Goal: Task Accomplishment & Management: Use online tool/utility

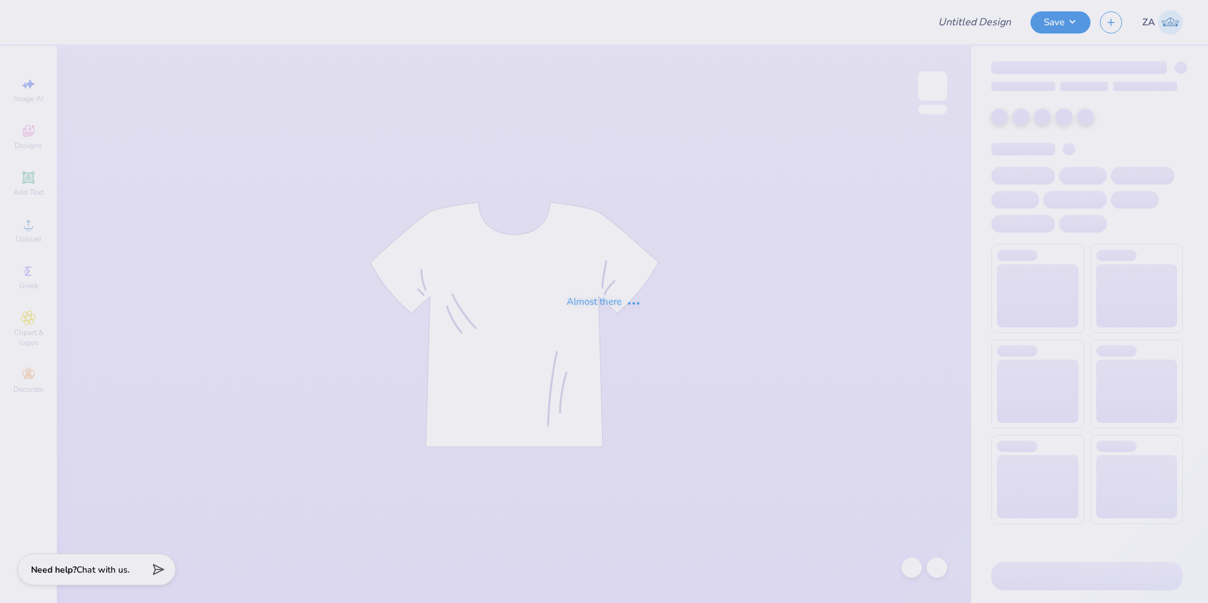
type input "dsp beach rush shirt"
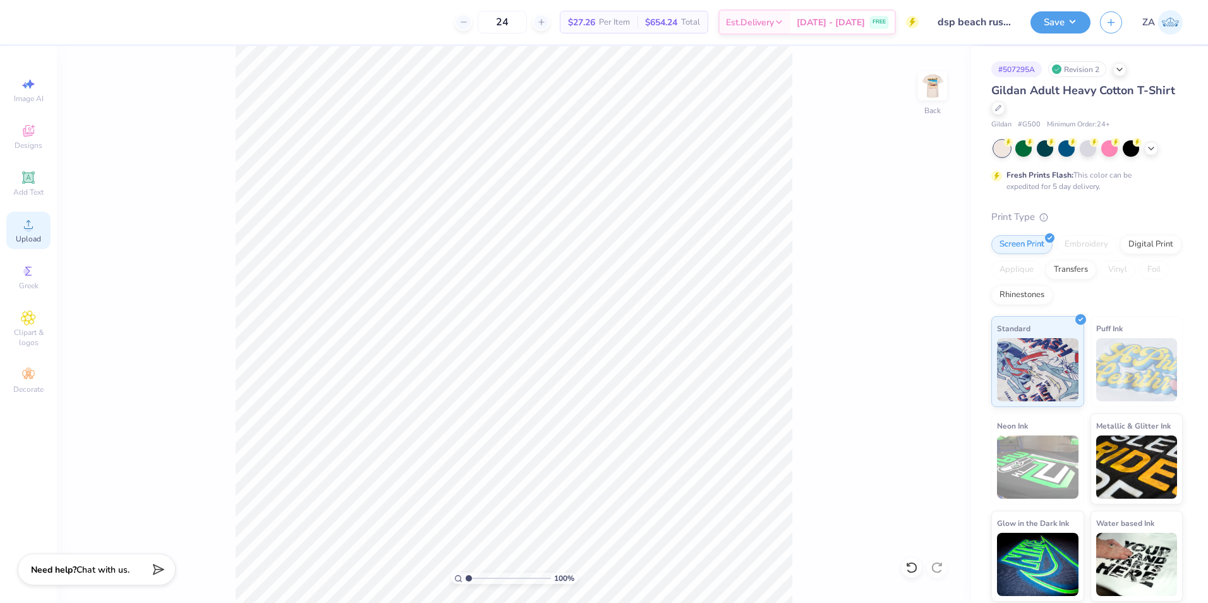
click at [32, 230] on icon at bounding box center [28, 224] width 15 height 15
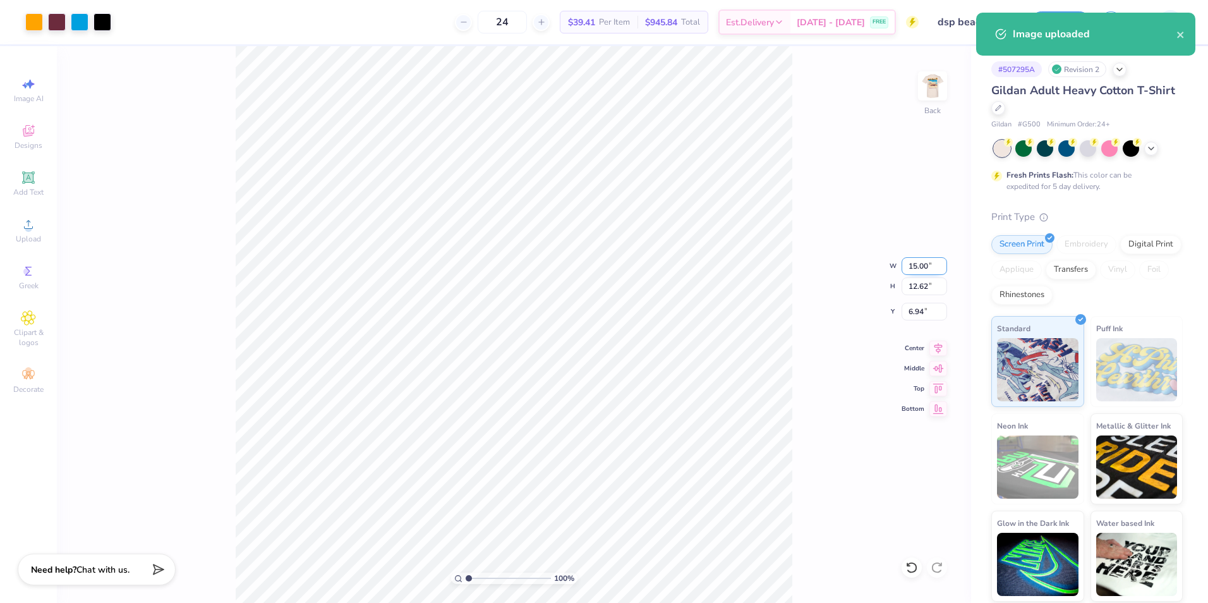
drag, startPoint x: 908, startPoint y: 267, endPoint x: 934, endPoint y: 267, distance: 25.9
click at [934, 267] on input "15.00" at bounding box center [925, 266] width 46 height 18
type input "3.50"
type input "2.94"
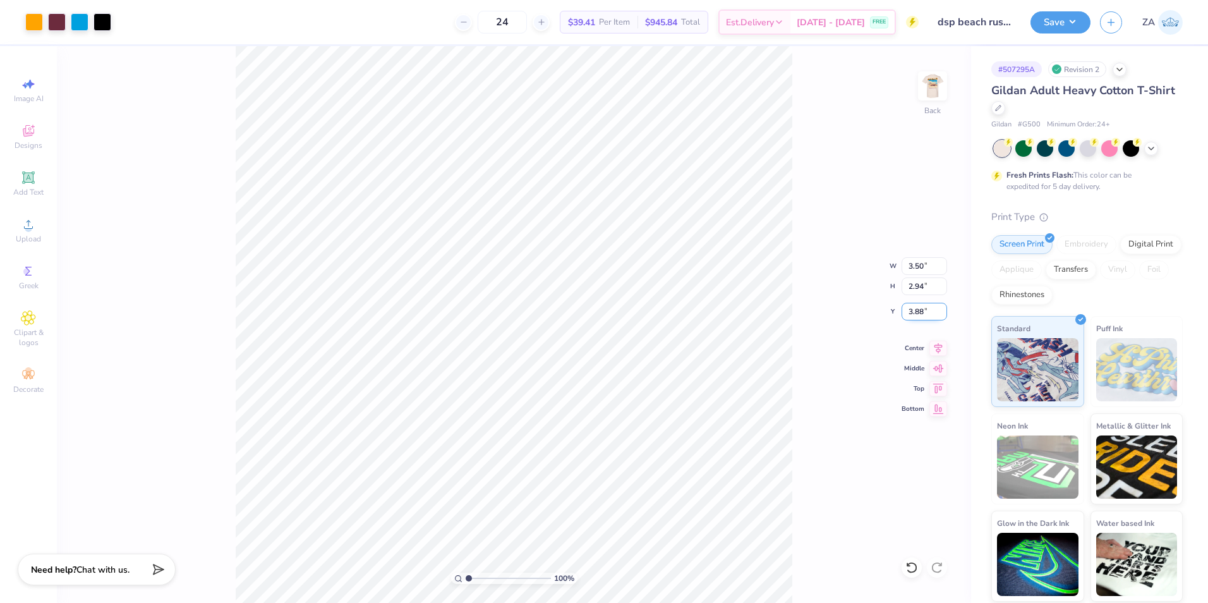
drag, startPoint x: 910, startPoint y: 312, endPoint x: 932, endPoint y: 313, distance: 22.8
click at [932, 313] on input "3.88" at bounding box center [925, 312] width 46 height 18
type input "3.00"
click at [939, 86] on img at bounding box center [933, 86] width 51 height 51
click at [1063, 20] on button "Save" at bounding box center [1061, 20] width 60 height 22
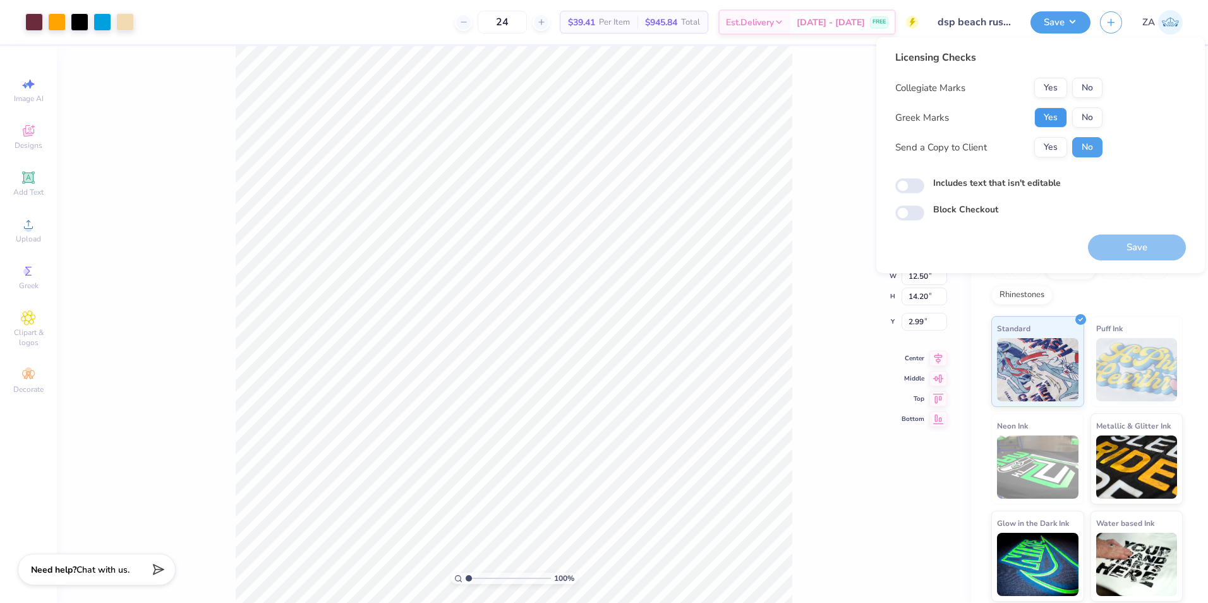
click at [1053, 114] on button "Yes" at bounding box center [1051, 117] width 33 height 20
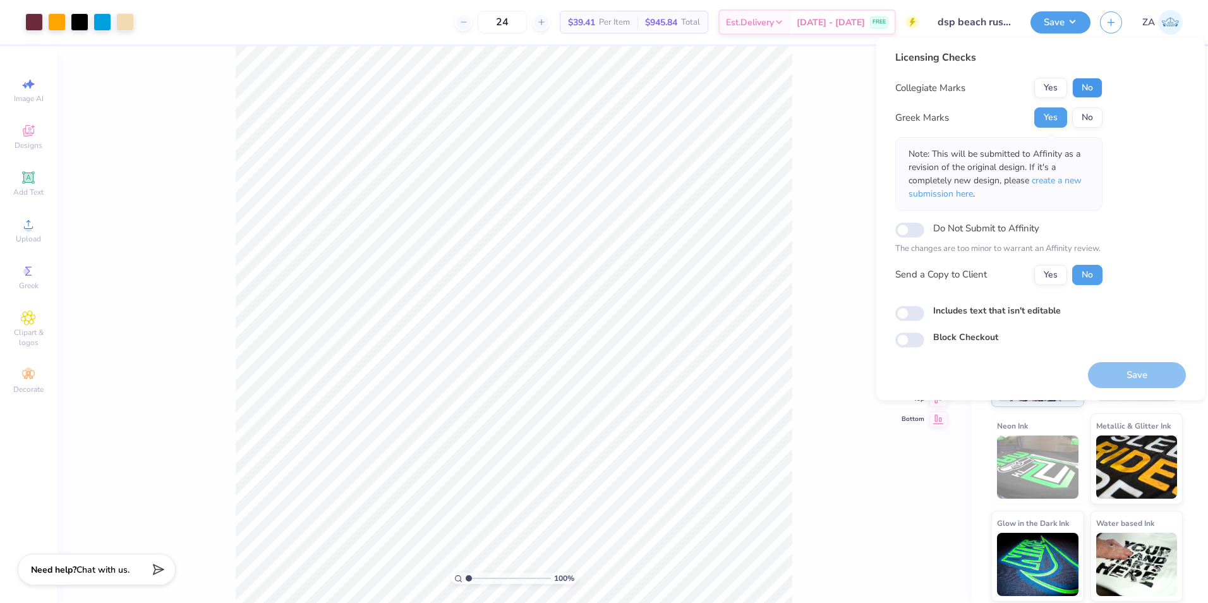
click at [1089, 81] on button "No" at bounding box center [1088, 88] width 30 height 20
click at [1136, 379] on button "Save" at bounding box center [1137, 375] width 98 height 26
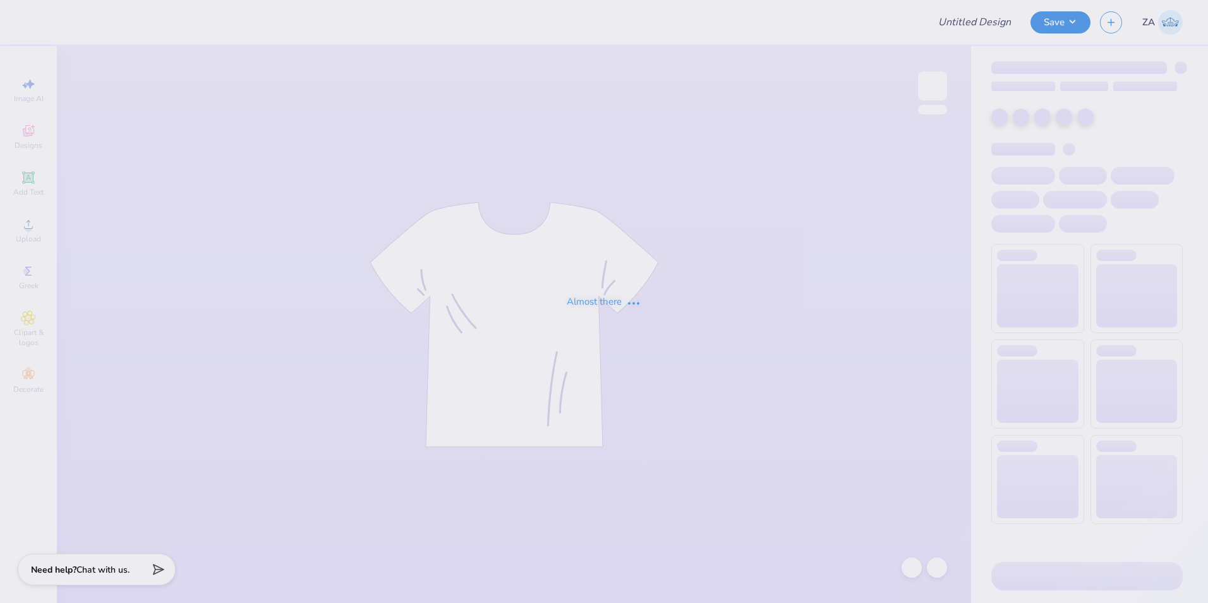
type input "SK Philo Optional Shirts"
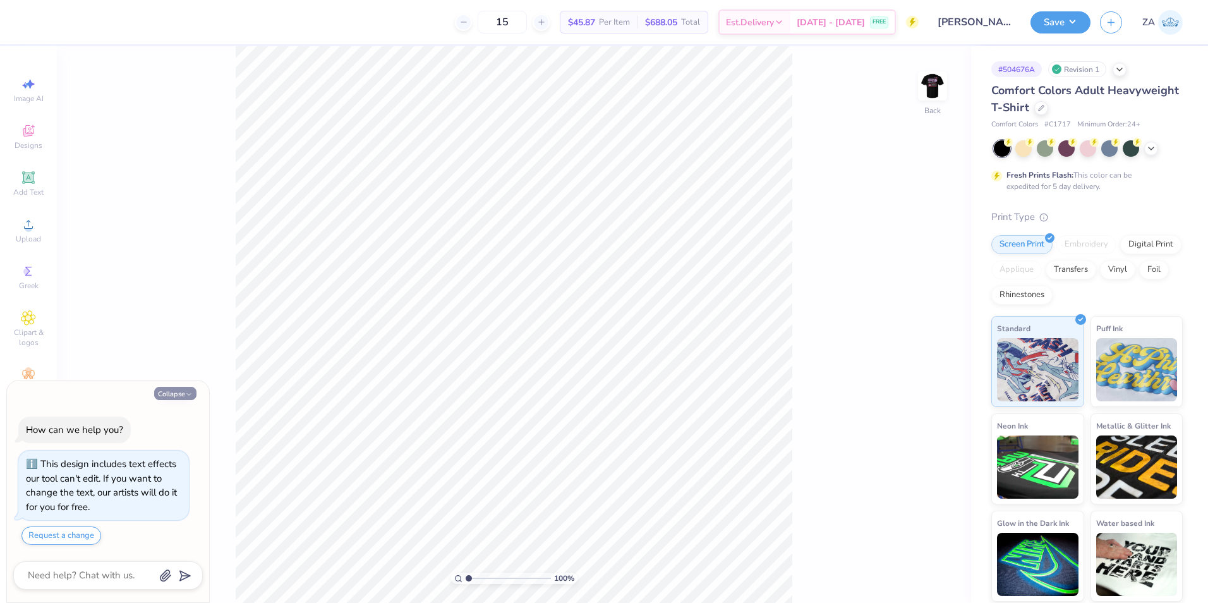
click at [186, 398] on icon "button" at bounding box center [189, 395] width 8 height 8
type textarea "x"
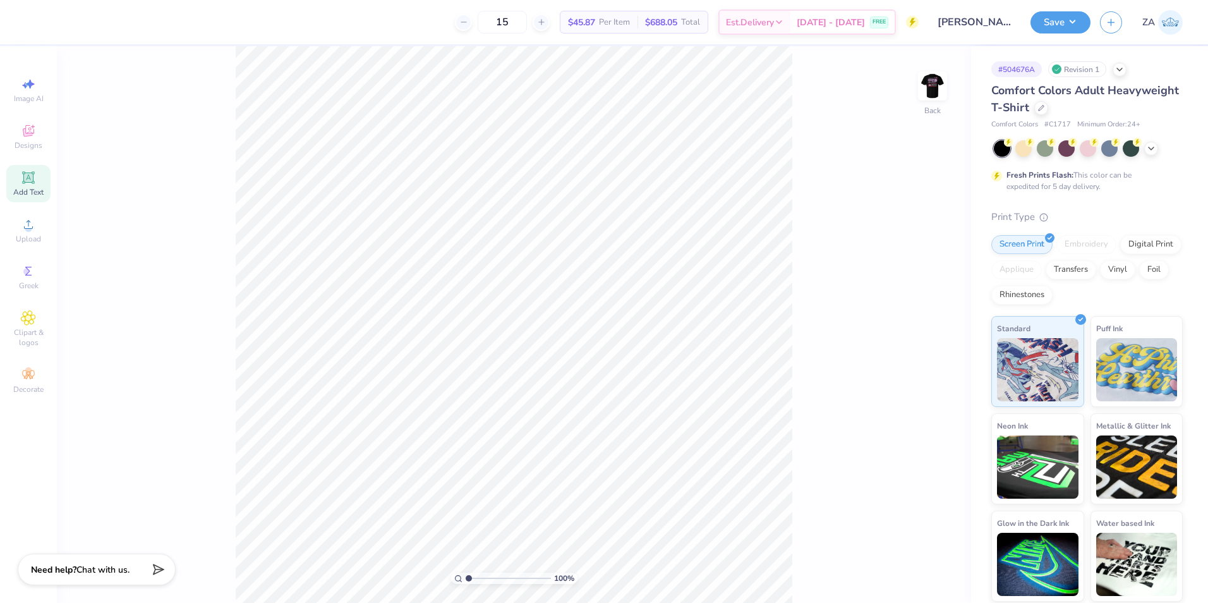
click at [18, 183] on div "Add Text" at bounding box center [28, 183] width 44 height 37
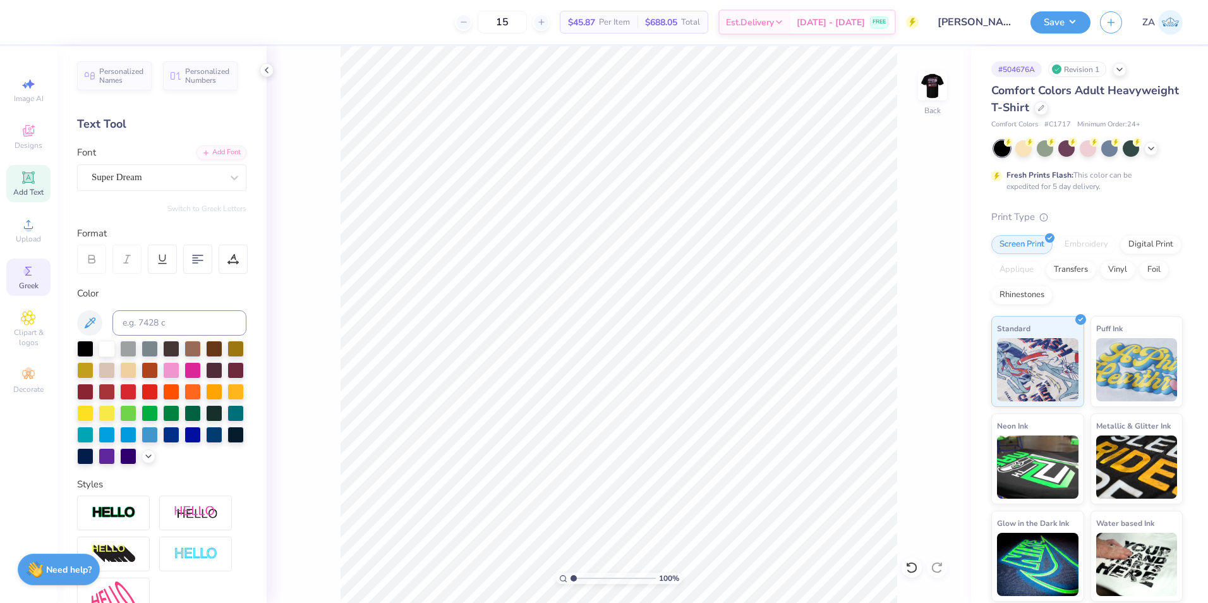
click at [31, 283] on span "Greek" at bounding box center [29, 286] width 20 height 10
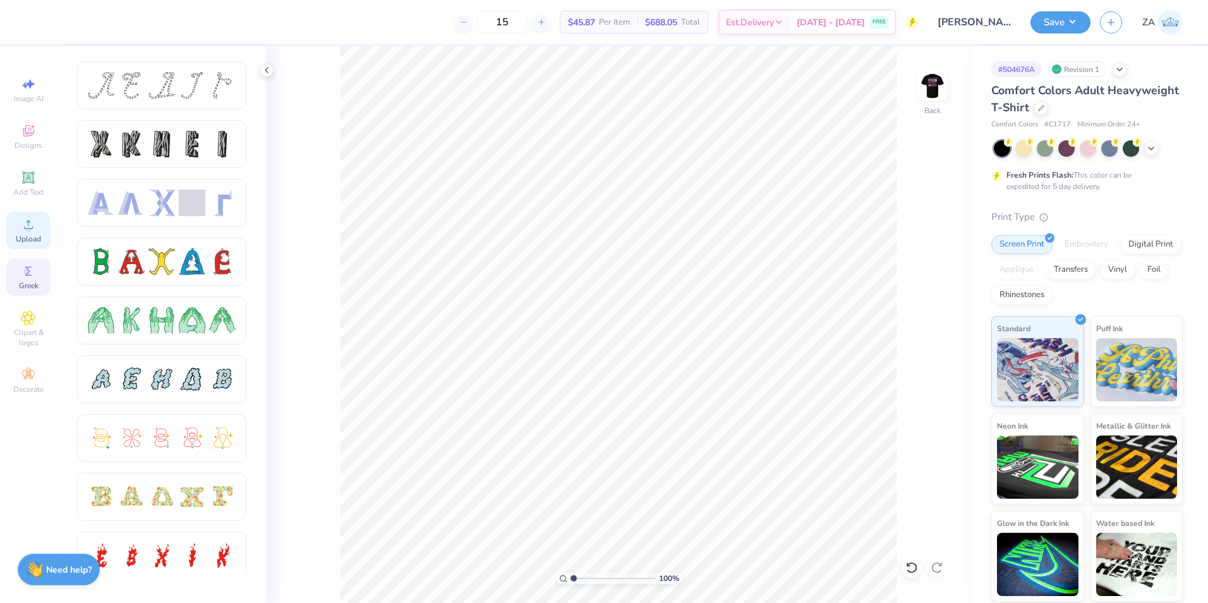
click at [30, 229] on circle at bounding box center [28, 228] width 7 height 7
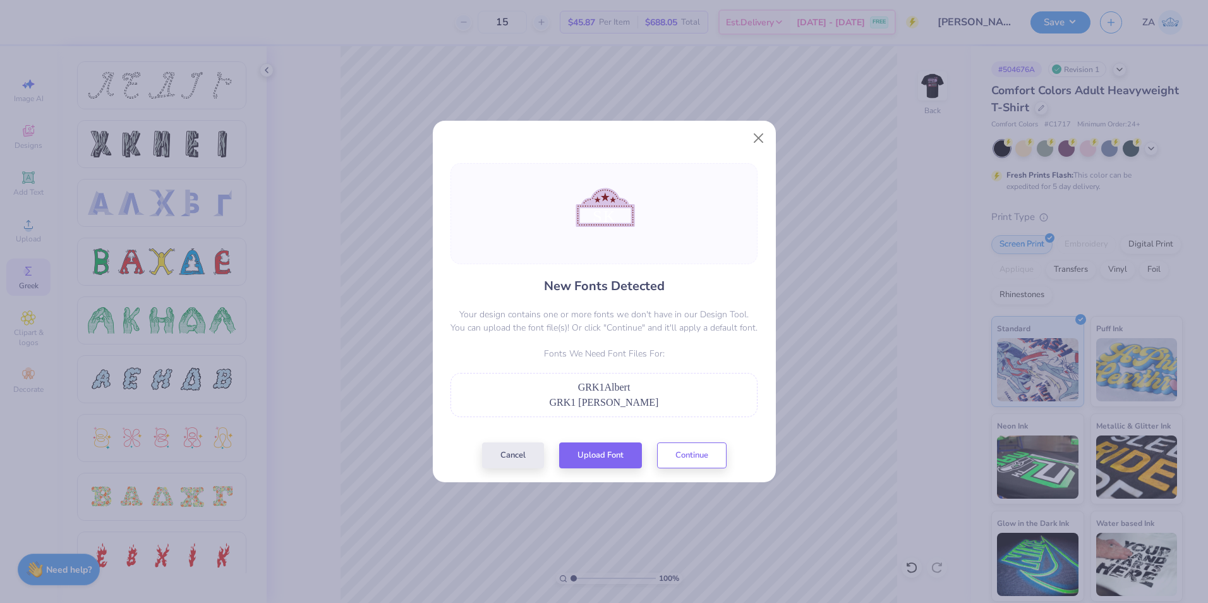
click at [593, 439] on div "New Fonts Detected Your design contains one or more fonts we don't have in our …" at bounding box center [604, 315] width 315 height 305
click at [593, 447] on button "Upload Font" at bounding box center [600, 452] width 83 height 26
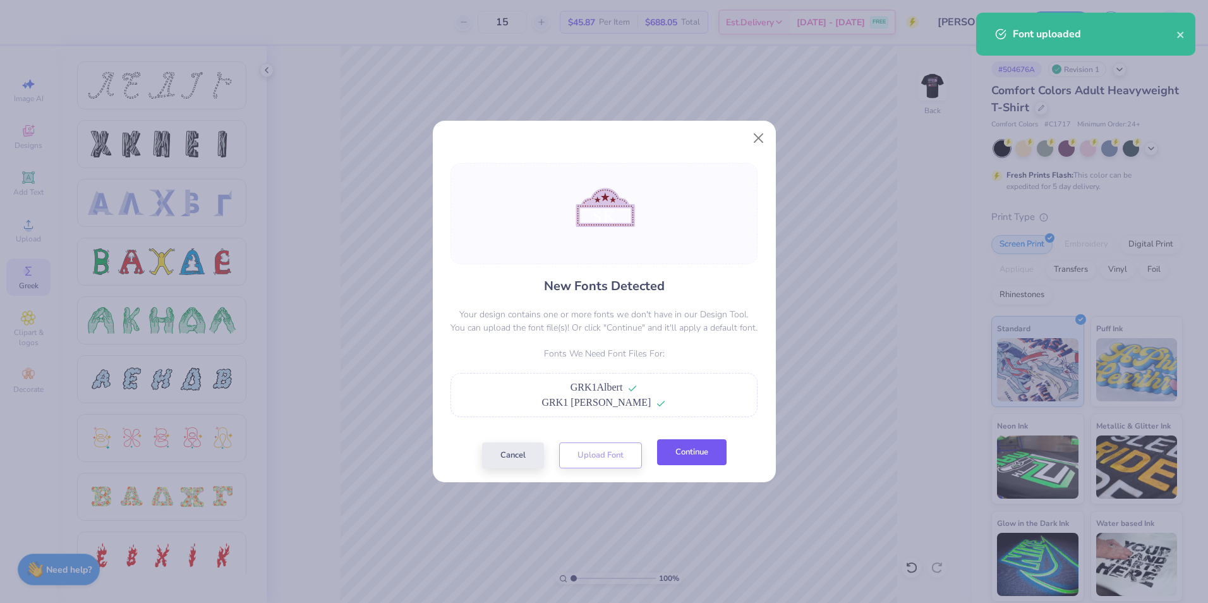
click at [669, 451] on button "Continue" at bounding box center [692, 452] width 70 height 26
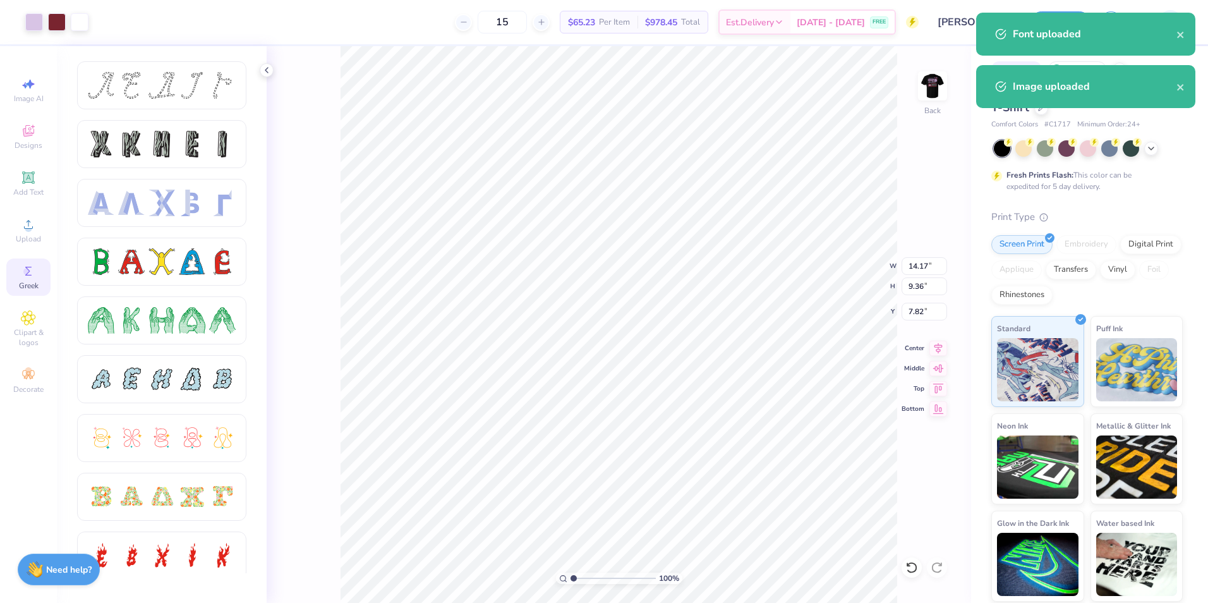
type input "9.38"
type input "6.19"
type input "4.39"
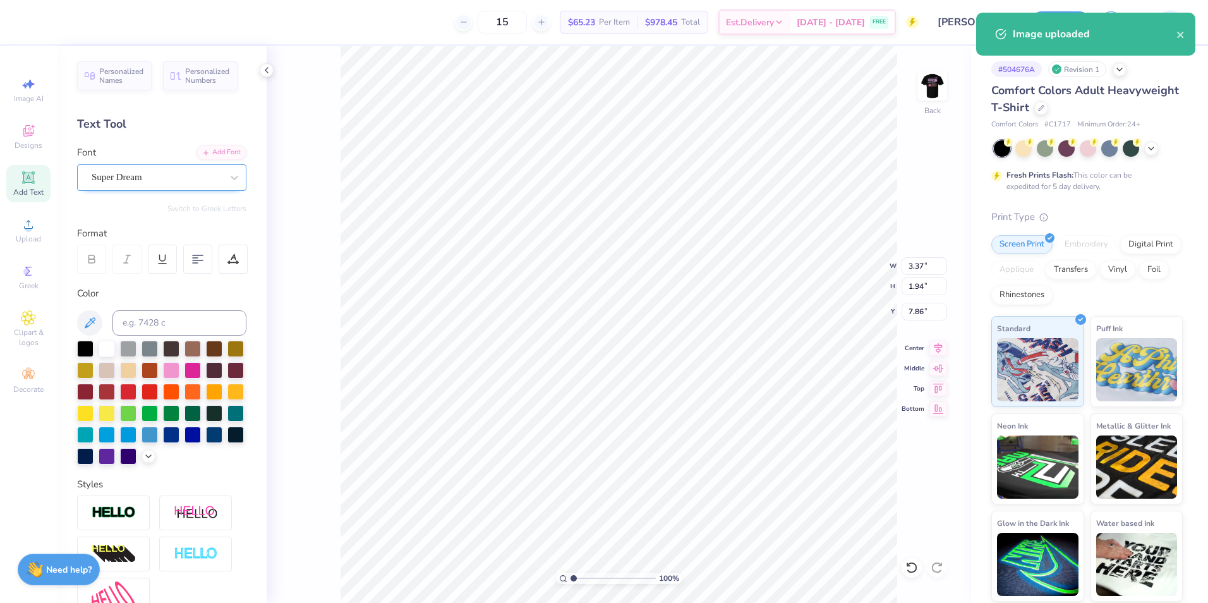
click at [185, 180] on div "Super Dream" at bounding box center [156, 177] width 133 height 20
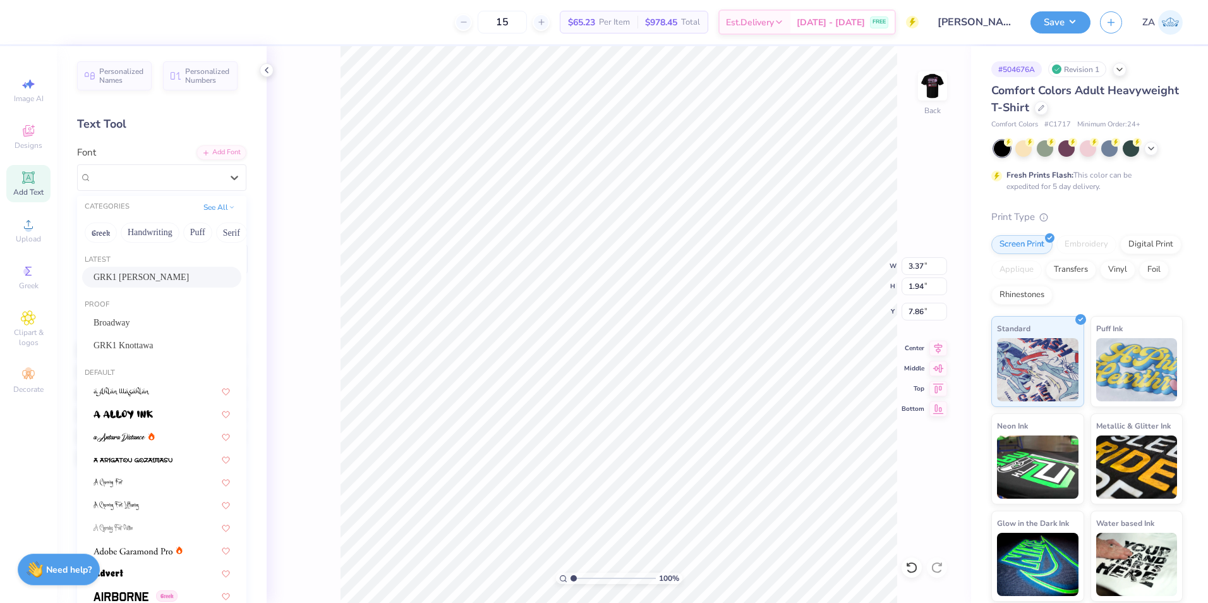
click at [167, 265] on div "Latest GRK1 Albert" at bounding box center [161, 273] width 169 height 46
click at [167, 272] on div "GRK1 Albert" at bounding box center [162, 277] width 137 height 13
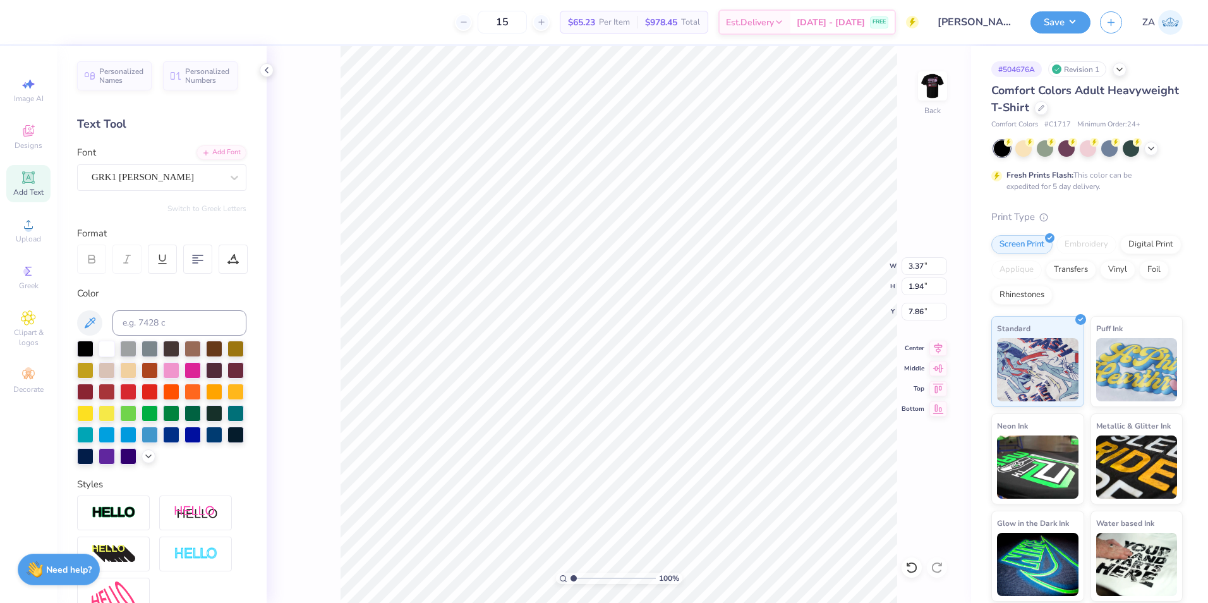
type input "3.77"
type input "1.91"
type input "7.82"
click at [935, 348] on icon at bounding box center [939, 346] width 18 height 15
click at [923, 269] on input "9.38" at bounding box center [925, 266] width 46 height 18
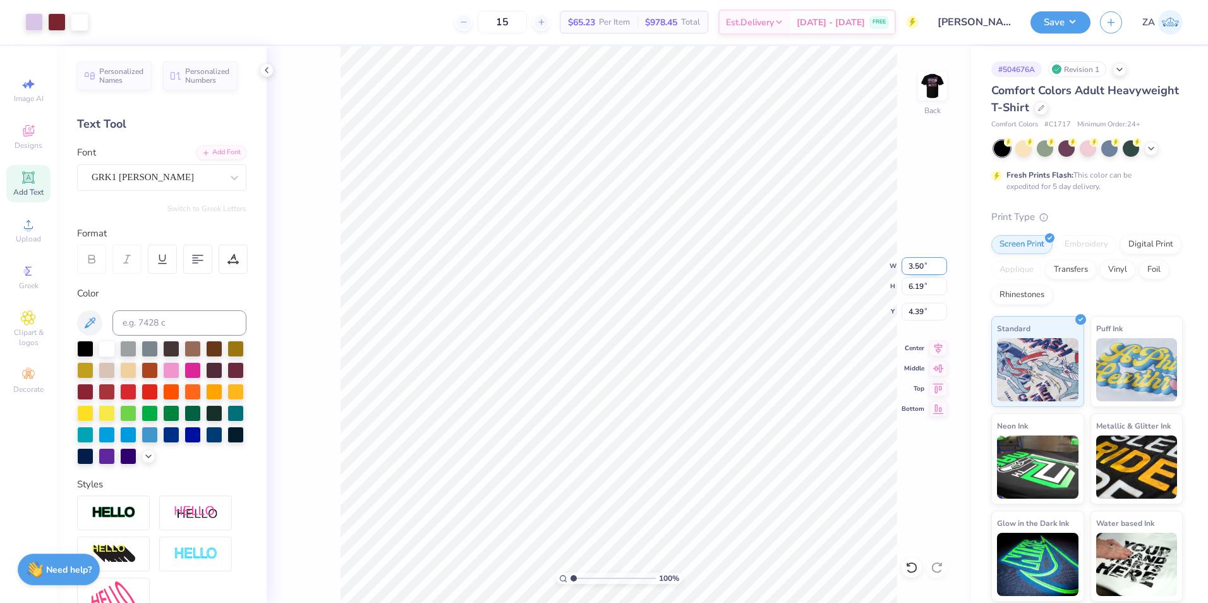
type input "3.50"
type input "2.31"
drag, startPoint x: 908, startPoint y: 306, endPoint x: 930, endPoint y: 307, distance: 21.5
click at [930, 307] on input "4.47" at bounding box center [925, 312] width 46 height 18
type input "3.00"
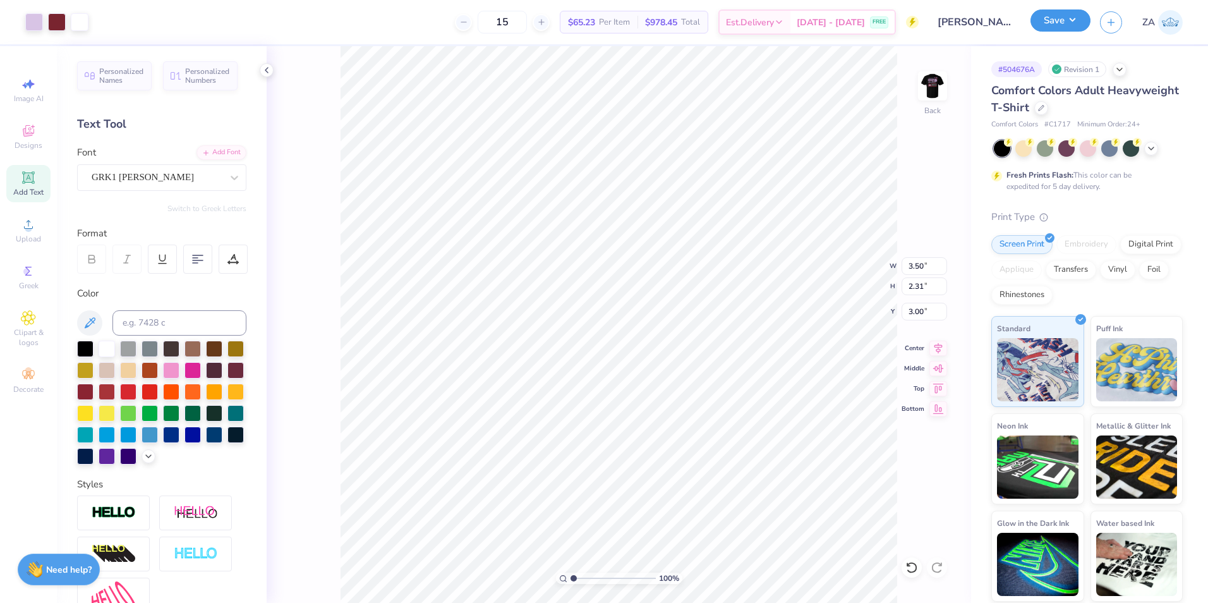
click at [1058, 21] on button "Save" at bounding box center [1061, 20] width 60 height 22
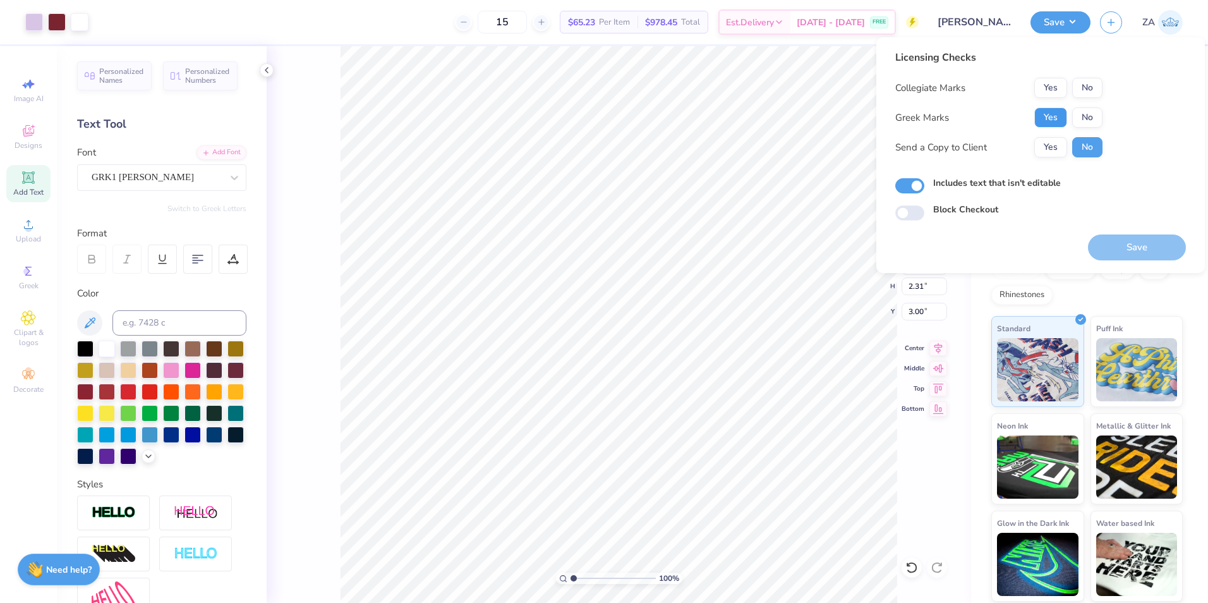
click at [1065, 114] on button "Yes" at bounding box center [1051, 117] width 33 height 20
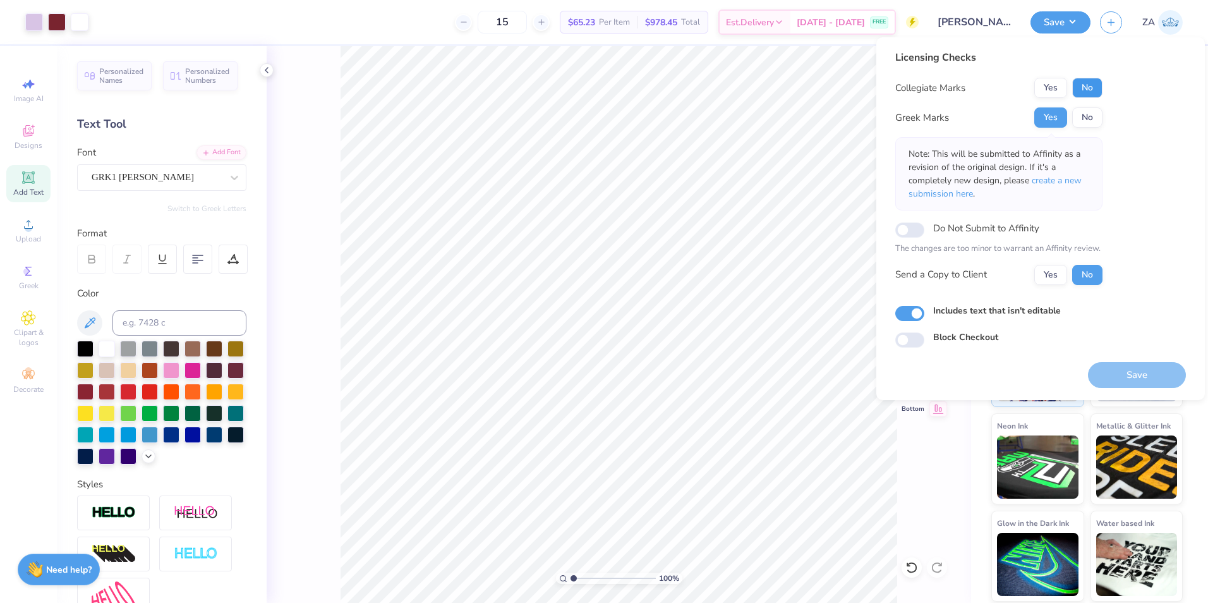
click at [1083, 85] on button "No" at bounding box center [1088, 88] width 30 height 20
click at [1143, 367] on button "Save" at bounding box center [1137, 375] width 98 height 26
